Goal: Information Seeking & Learning: Compare options

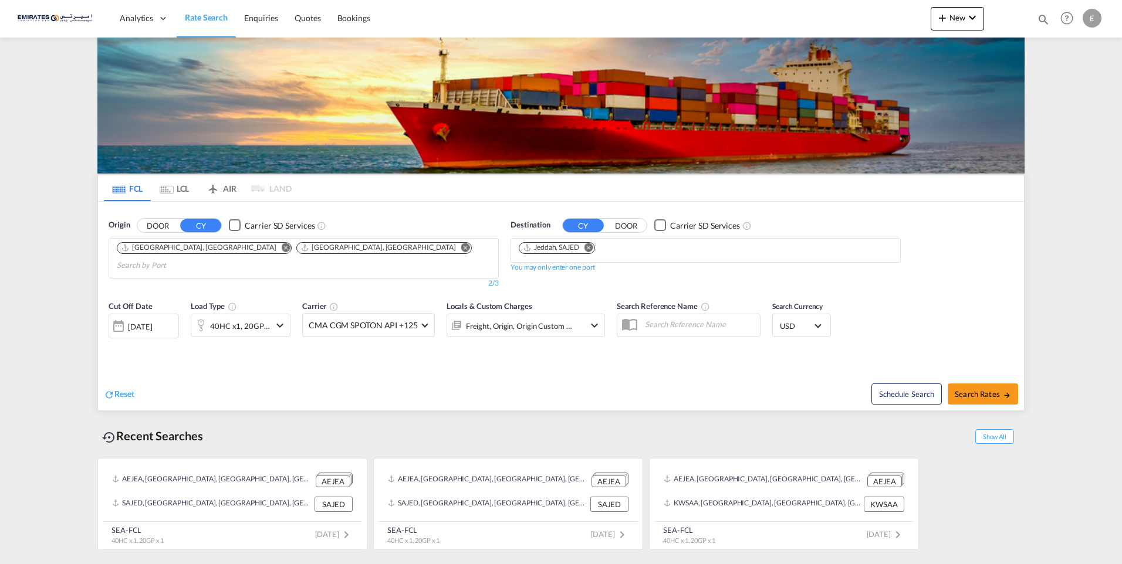
click at [589, 249] on md-icon "Remove" at bounding box center [588, 247] width 9 height 9
click at [587, 249] on input "Chips input." at bounding box center [574, 251] width 111 height 19
click at [661, 253] on body "Analytics Dashboard Rate Search Enquiries Quotes Bookings" at bounding box center [561, 282] width 1122 height 564
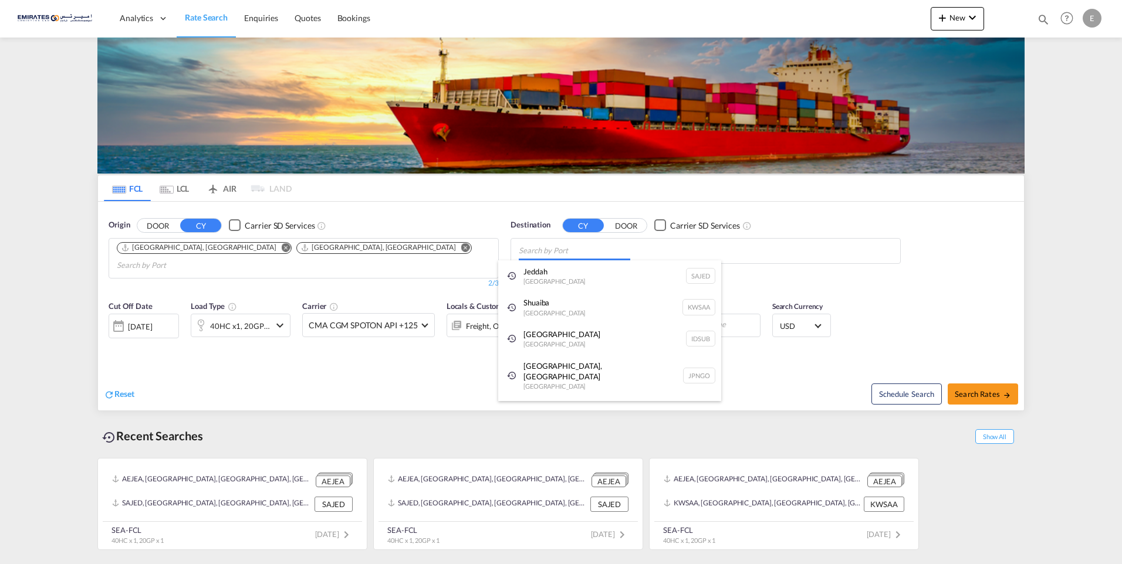
click at [561, 250] on body "Analytics Dashboard Rate Search Enquiries Quotes Bookings" at bounding box center [561, 282] width 1122 height 564
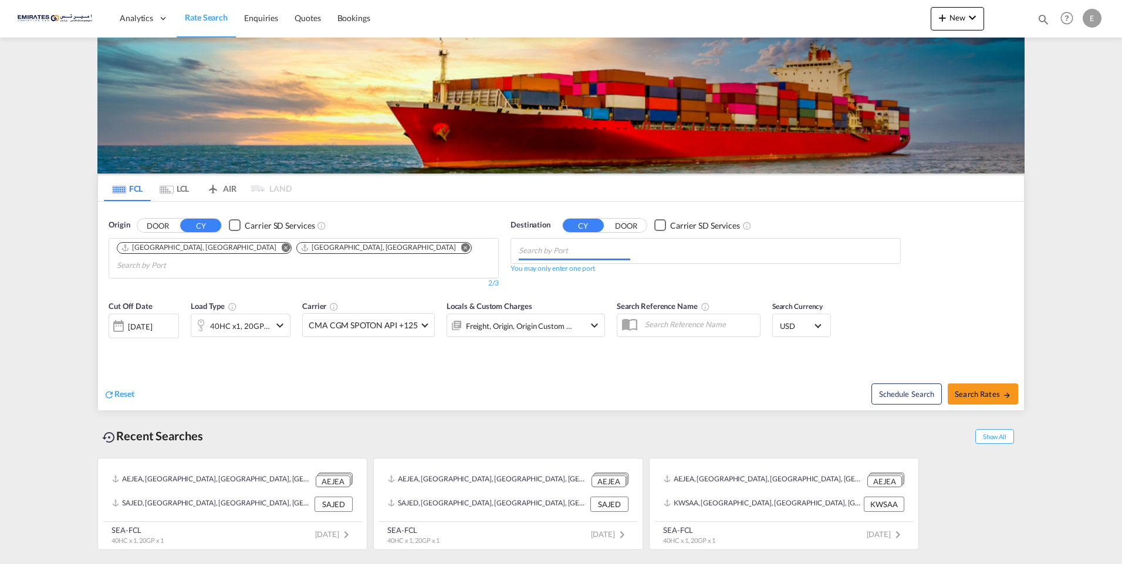
paste input "CAPE TOWN"
type input "CAPE TOWN"
click at [562, 275] on div "Cape Town South Africa ZACPT" at bounding box center [609, 278] width 223 height 35
click at [975, 390] on span "Search Rates" at bounding box center [983, 394] width 56 height 9
type input "AEJEA,AEAUH to ZACPT / 19 Aug 2025"
